Goal: Information Seeking & Learning: Understand process/instructions

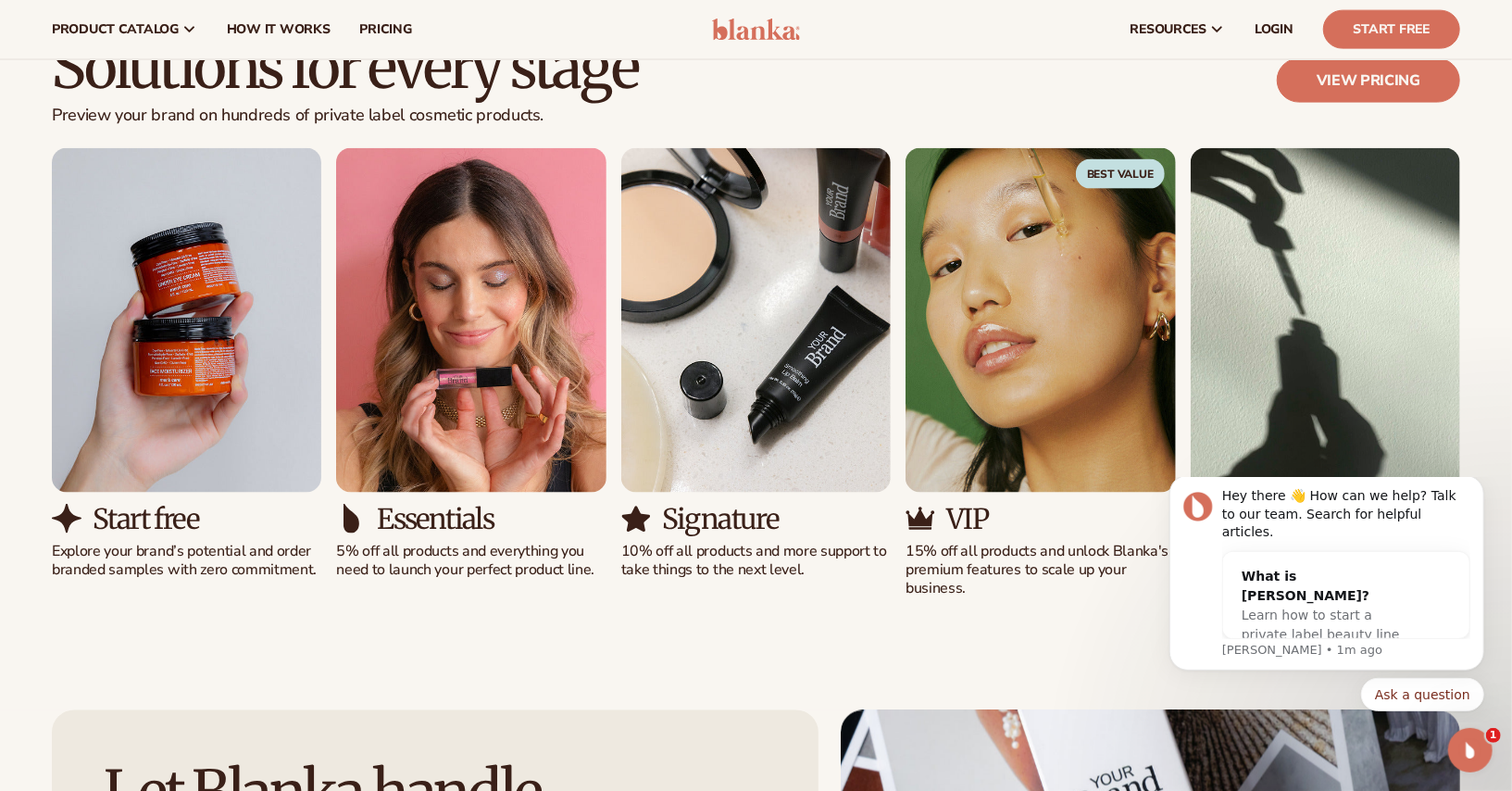
scroll to position [1649, 0]
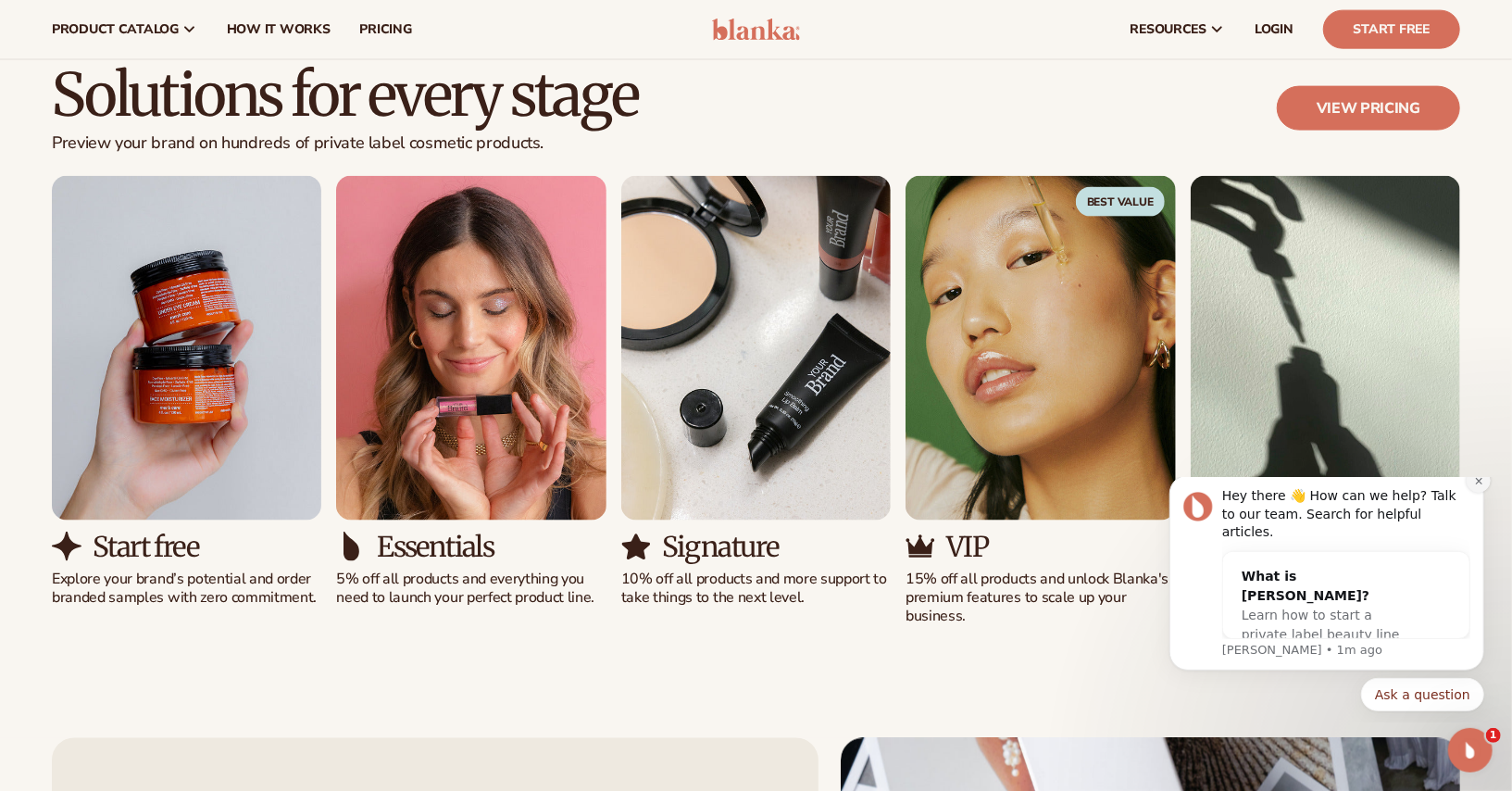
click at [1474, 485] on icon "Dismiss notification" at bounding box center [1478, 480] width 11 height 11
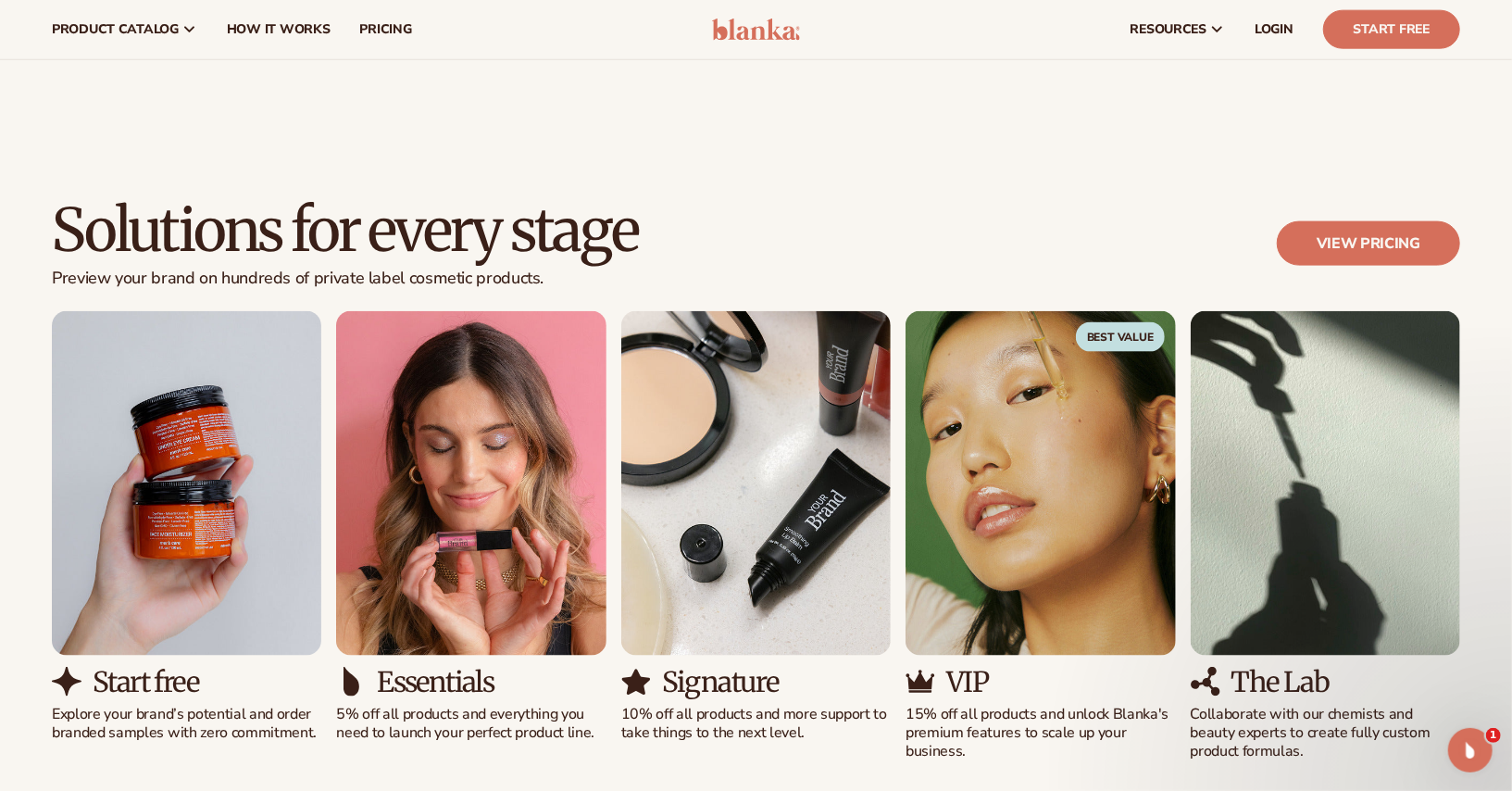
scroll to position [1496, 0]
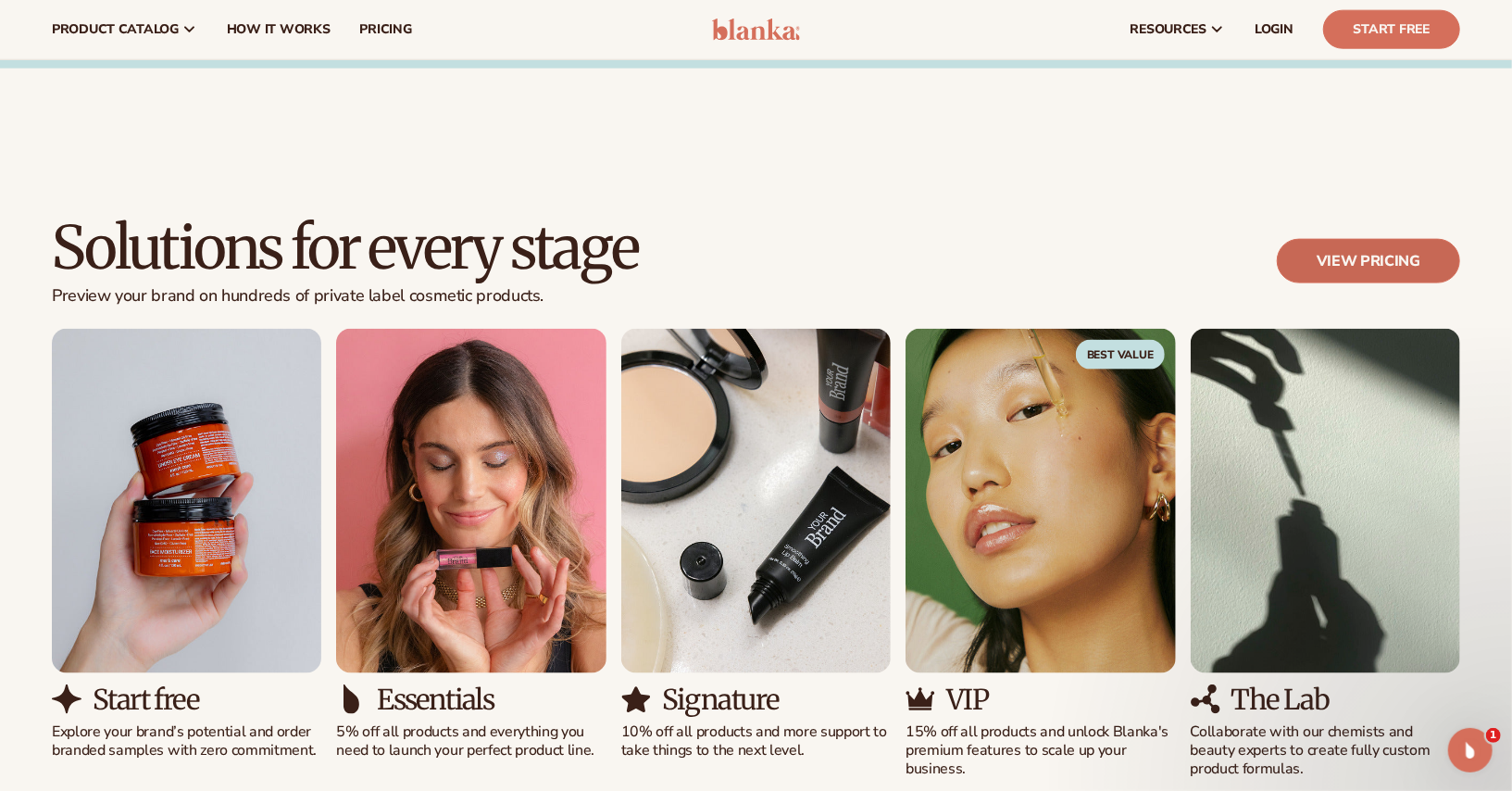
click at [1336, 247] on link "View pricing" at bounding box center [1369, 261] width 184 height 44
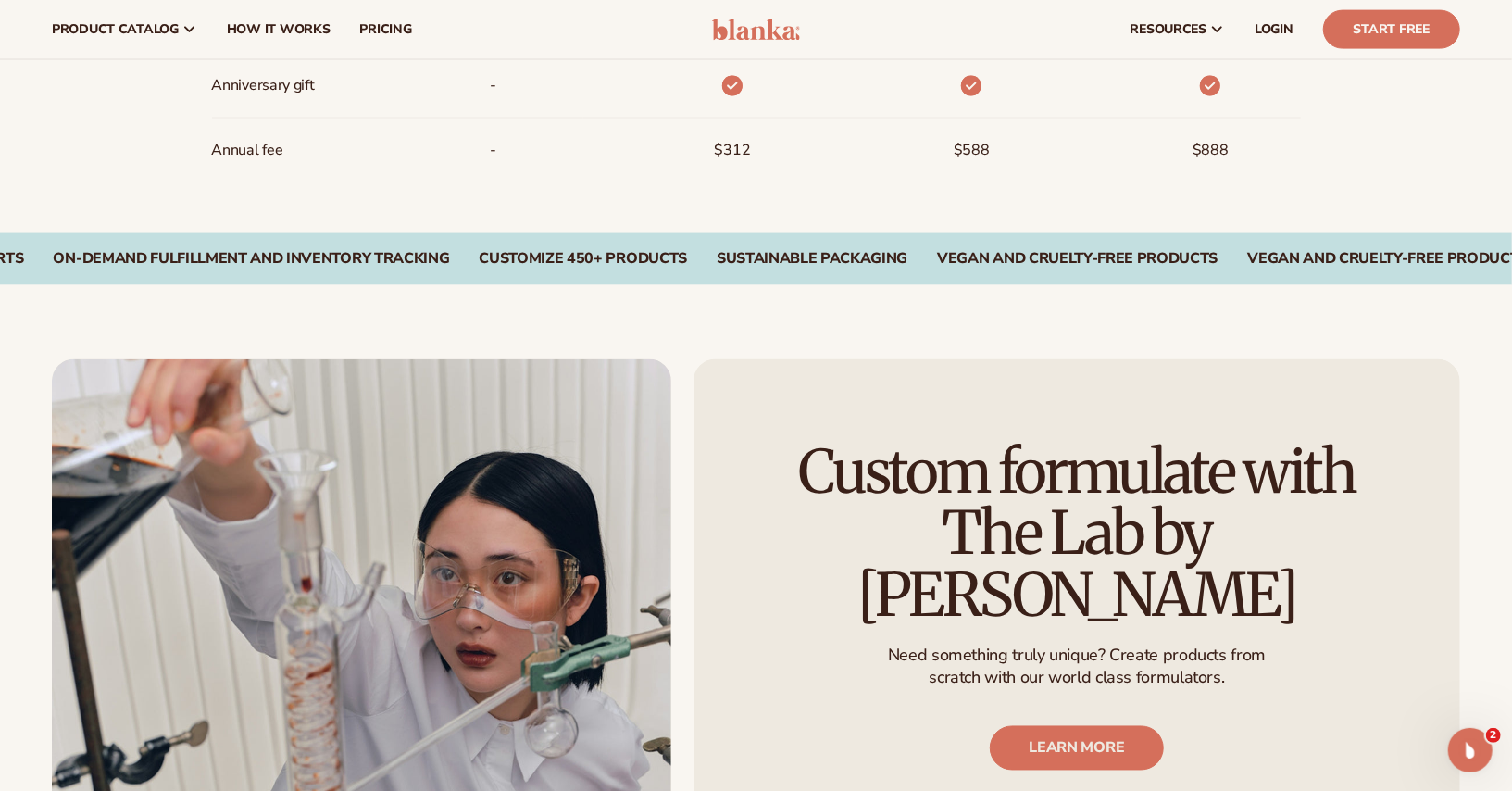
scroll to position [1741, 0]
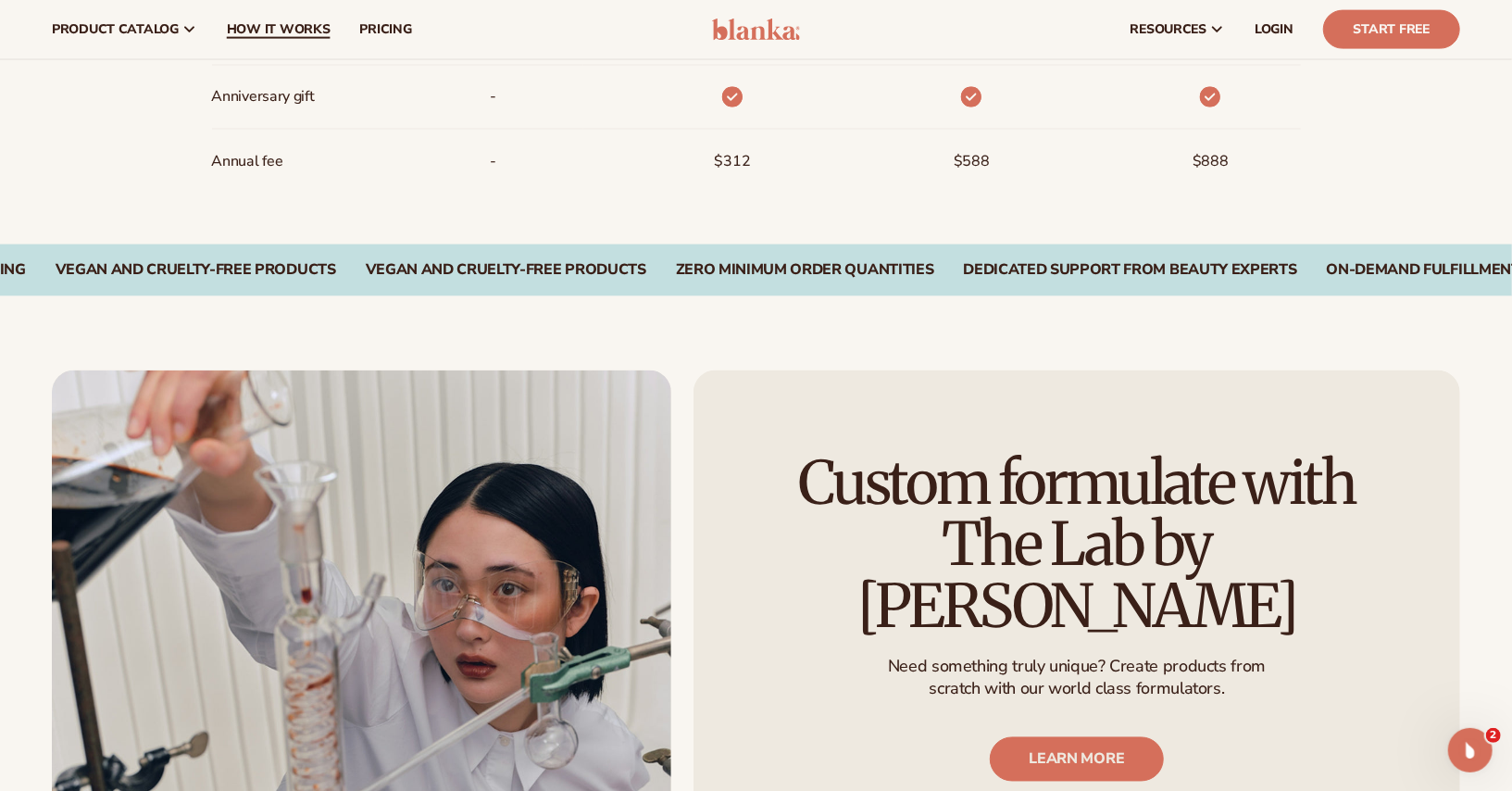
click at [276, 34] on span "How It Works" at bounding box center [278, 29] width 103 height 15
